Goal: Information Seeking & Learning: Learn about a topic

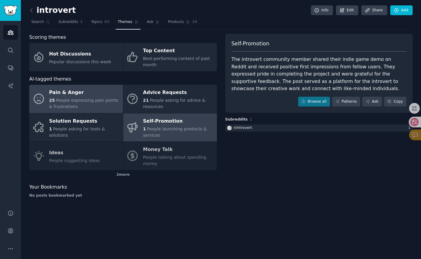
click at [92, 101] on span "People expressing pain points & frustrations" at bounding box center [83, 103] width 69 height 11
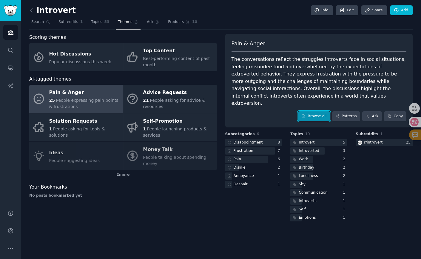
click at [310, 111] on link "Browse all" at bounding box center [314, 116] width 32 height 10
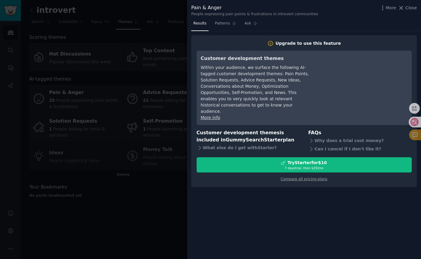
click at [129, 199] on div at bounding box center [210, 129] width 421 height 259
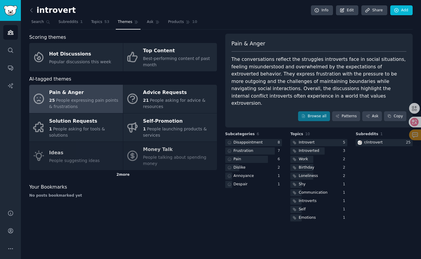
click at [120, 173] on div "2 more" at bounding box center [123, 175] width 188 height 10
